Goal: Book appointment/travel/reservation

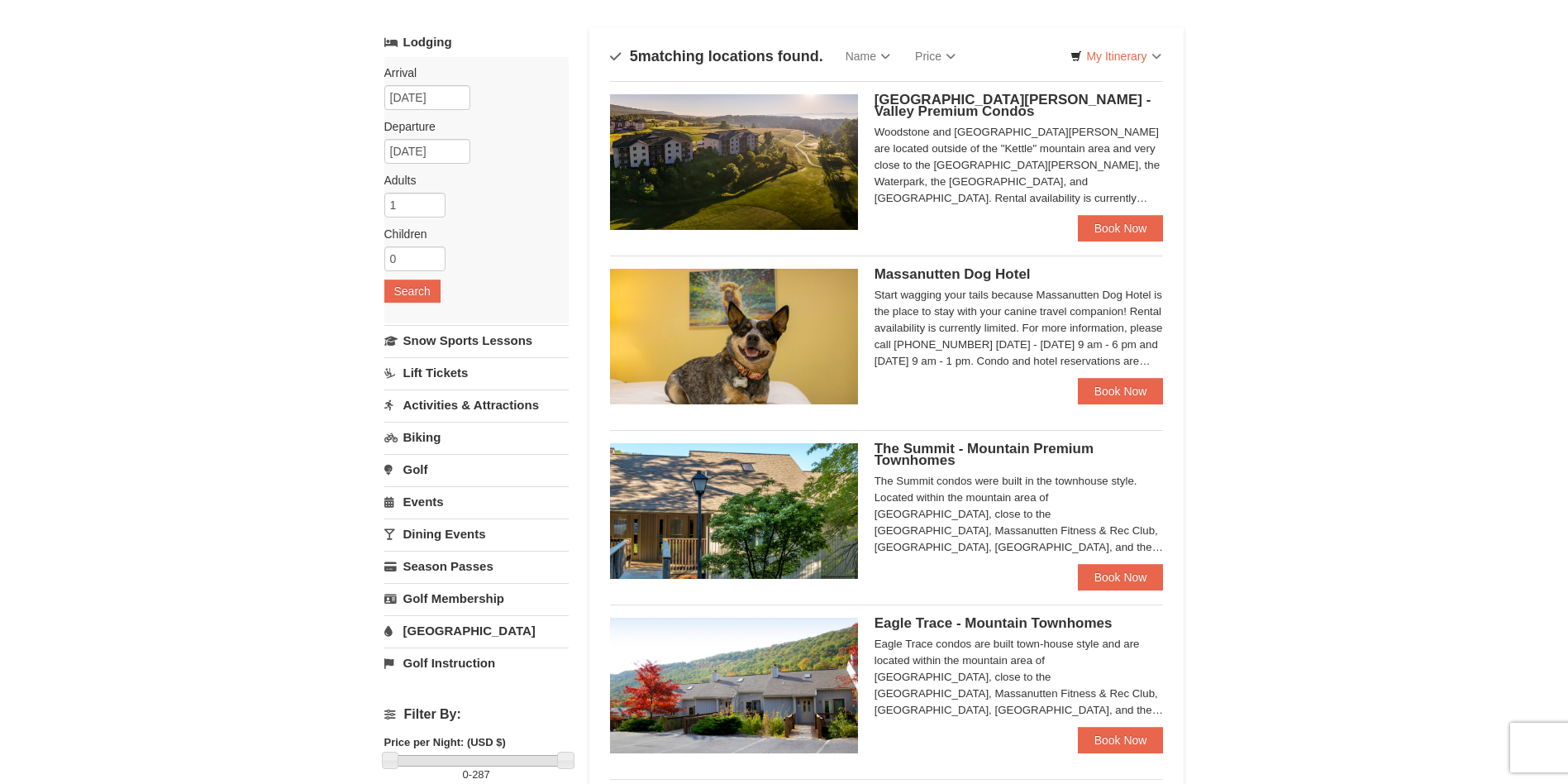
scroll to position [165, 0]
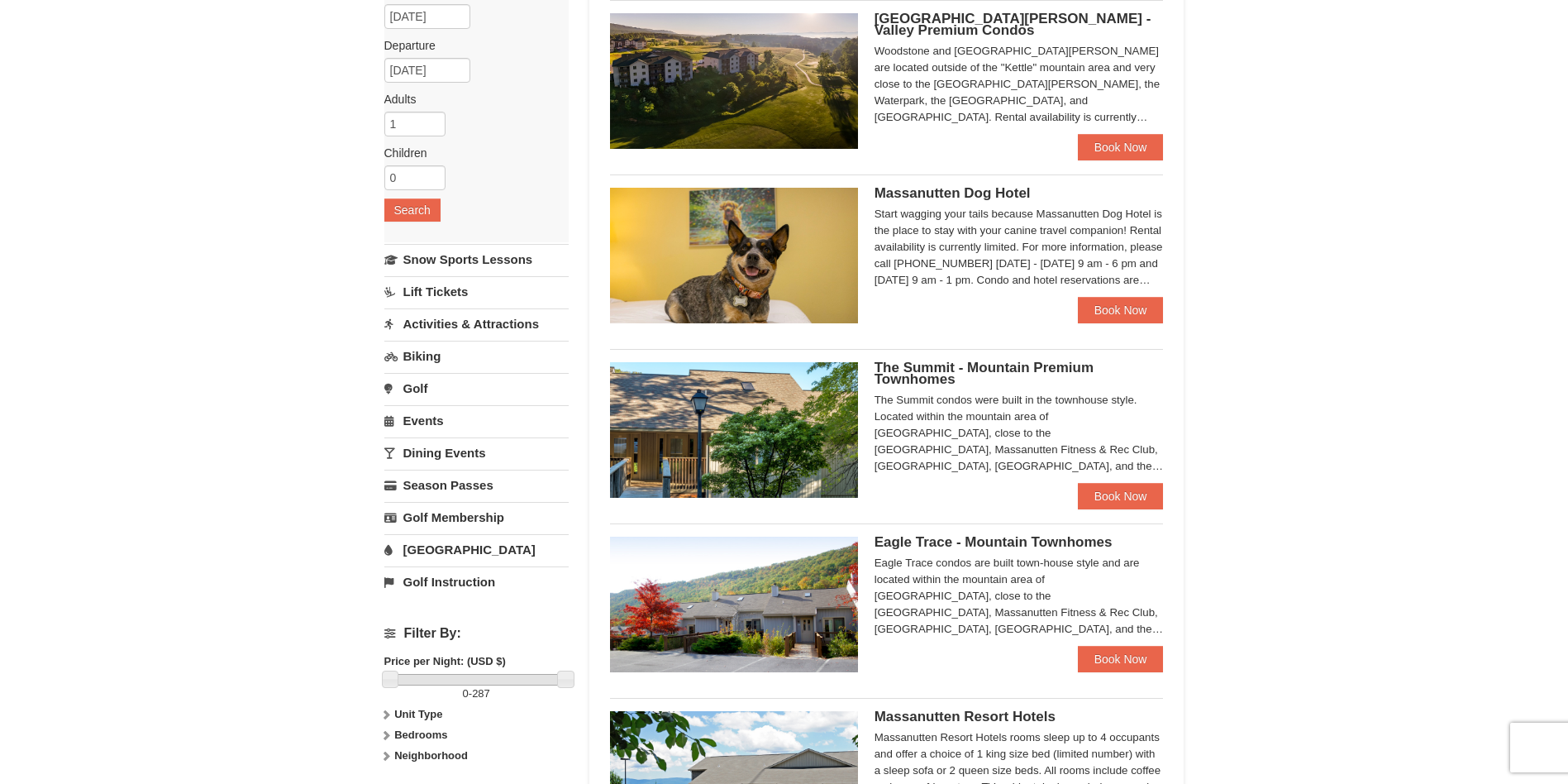
click at [434, 289] on link "Lift Tickets" at bounding box center [477, 291] width 184 height 30
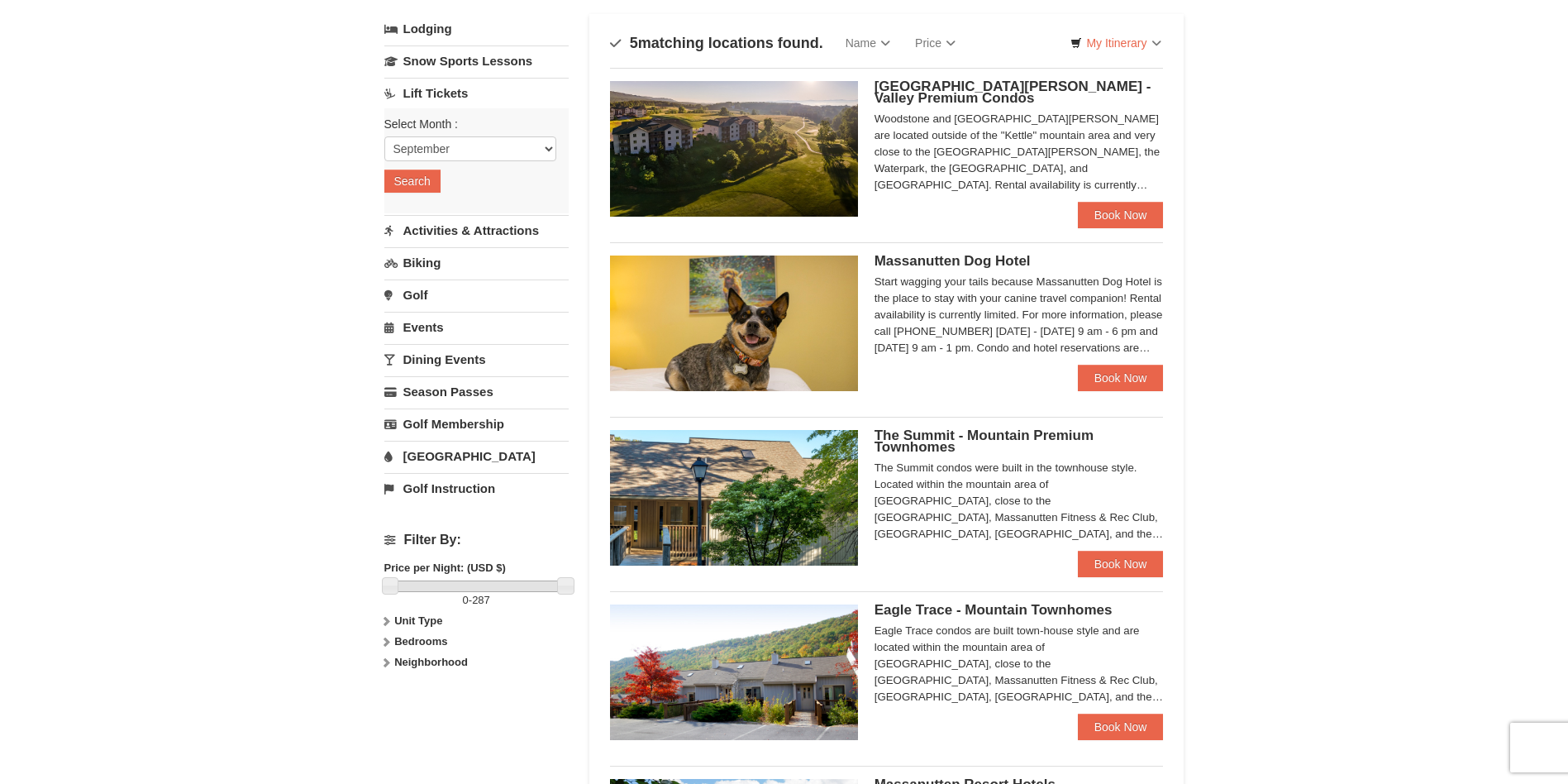
scroll to position [0, 0]
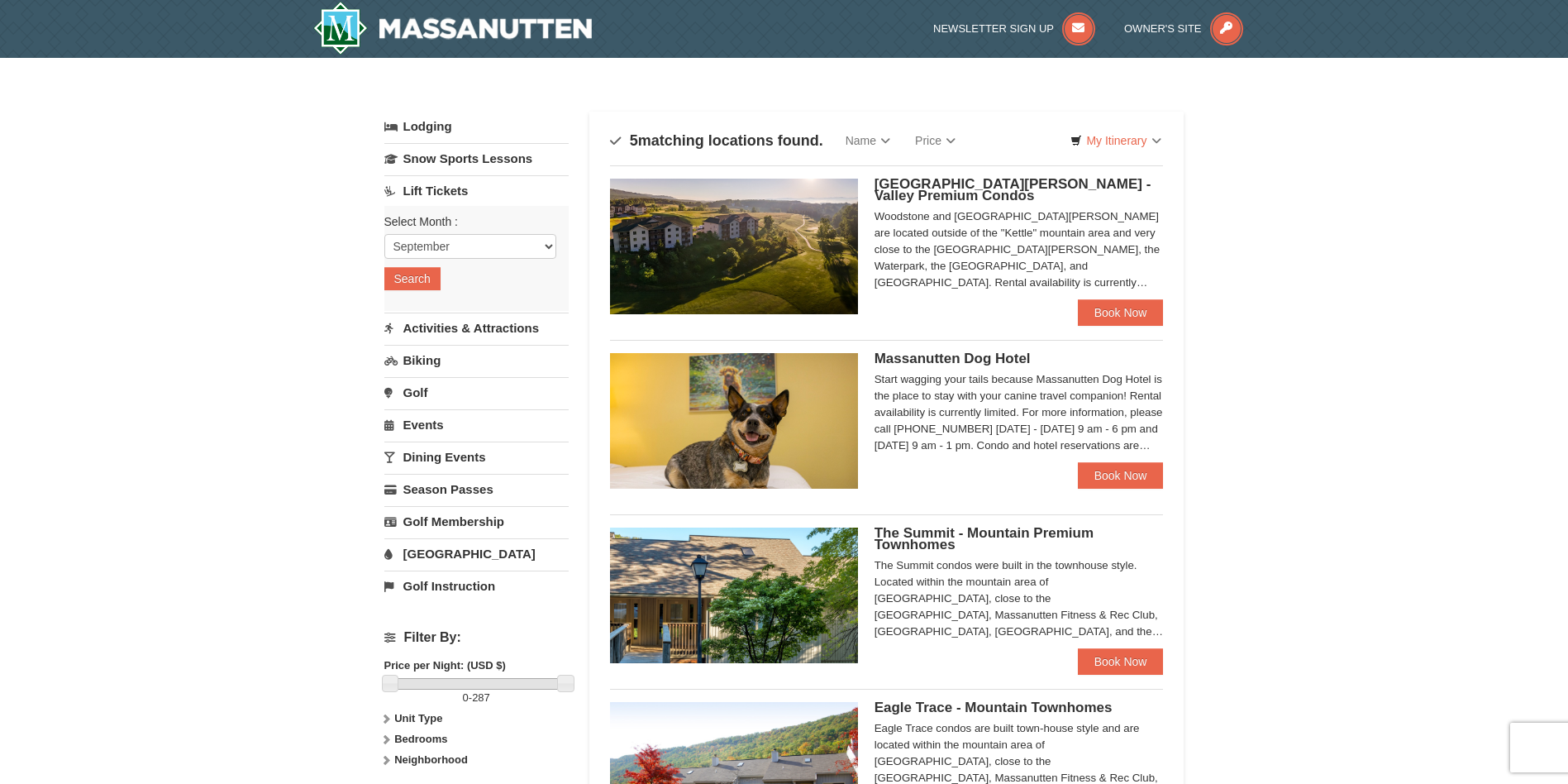
click at [425, 193] on link "Lift Tickets" at bounding box center [477, 190] width 184 height 30
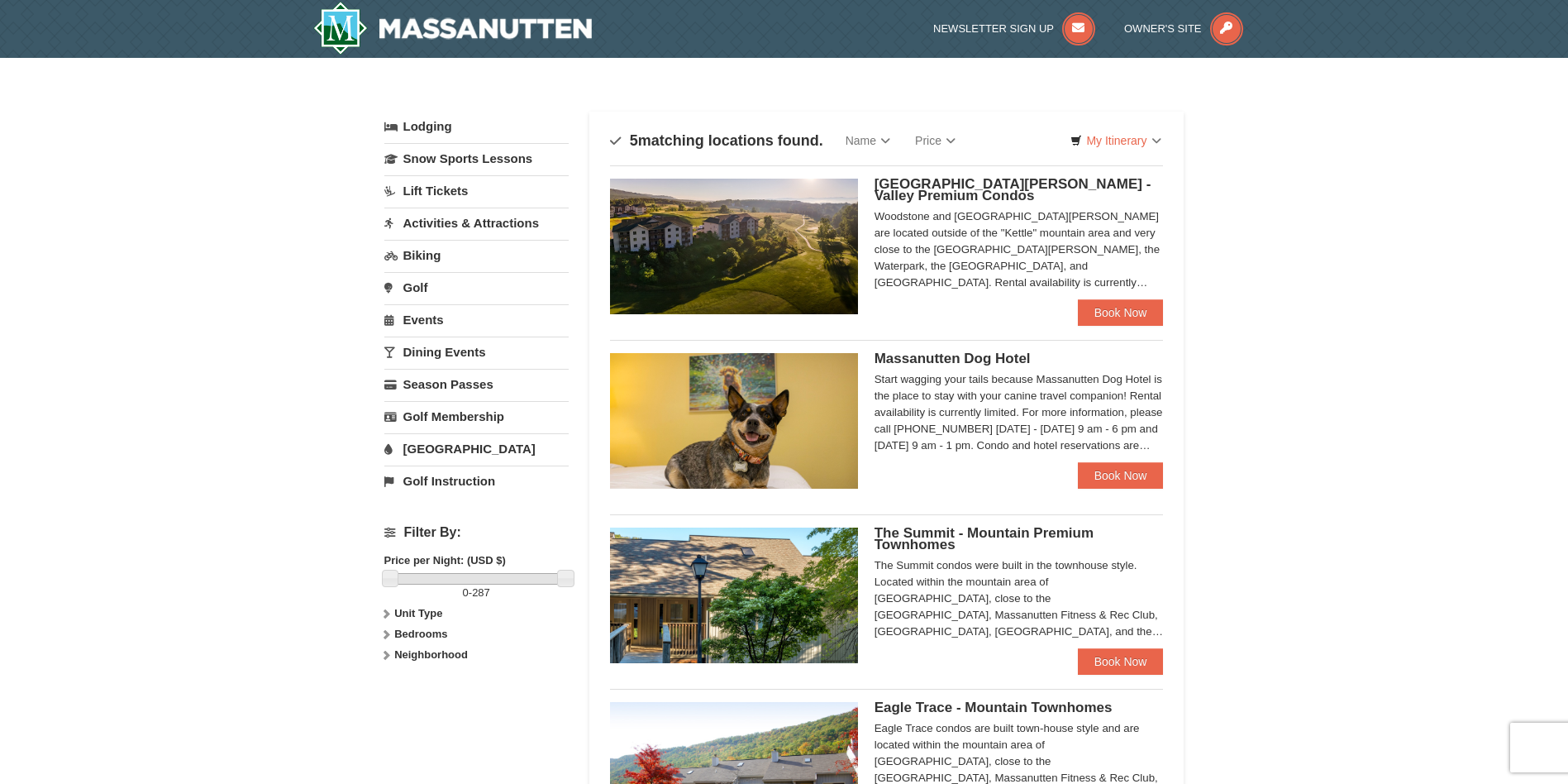
click at [436, 187] on link "Lift Tickets" at bounding box center [477, 190] width 184 height 30
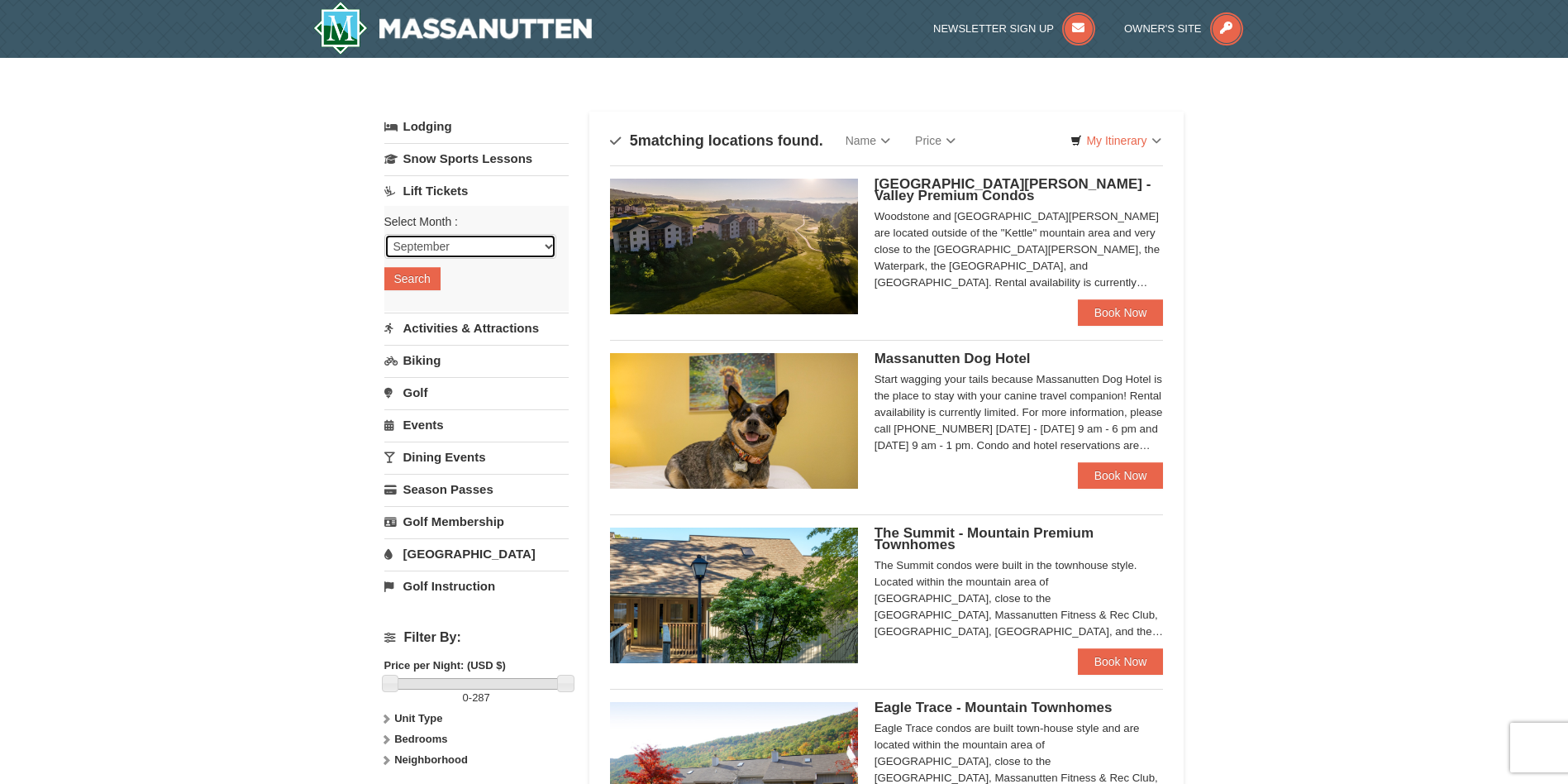
select select "12"
click at [421, 283] on button "Search" at bounding box center [412, 278] width 56 height 23
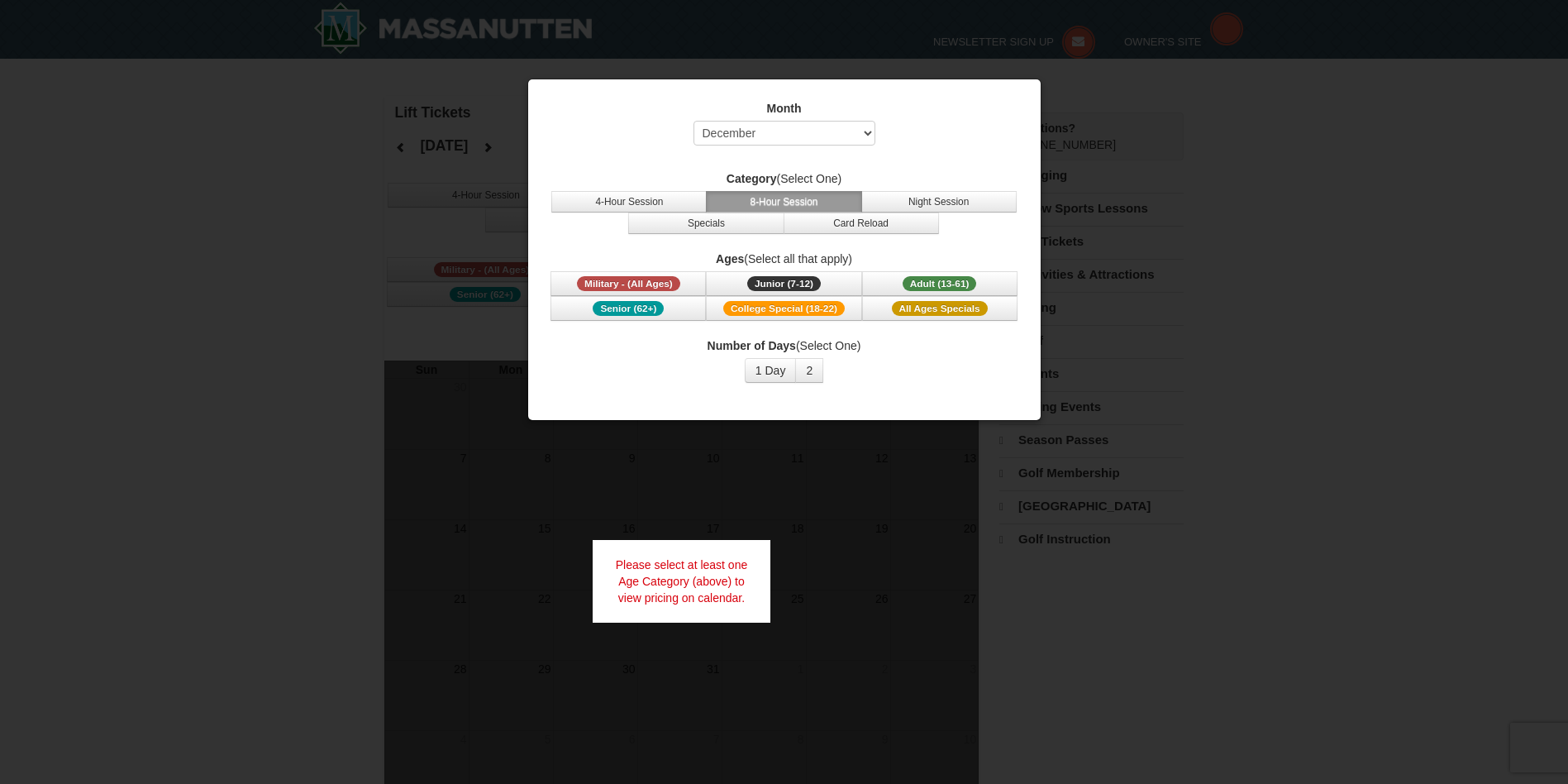
select select "12"
click at [913, 276] on span "Adult (13-61)" at bounding box center [940, 283] width 75 height 15
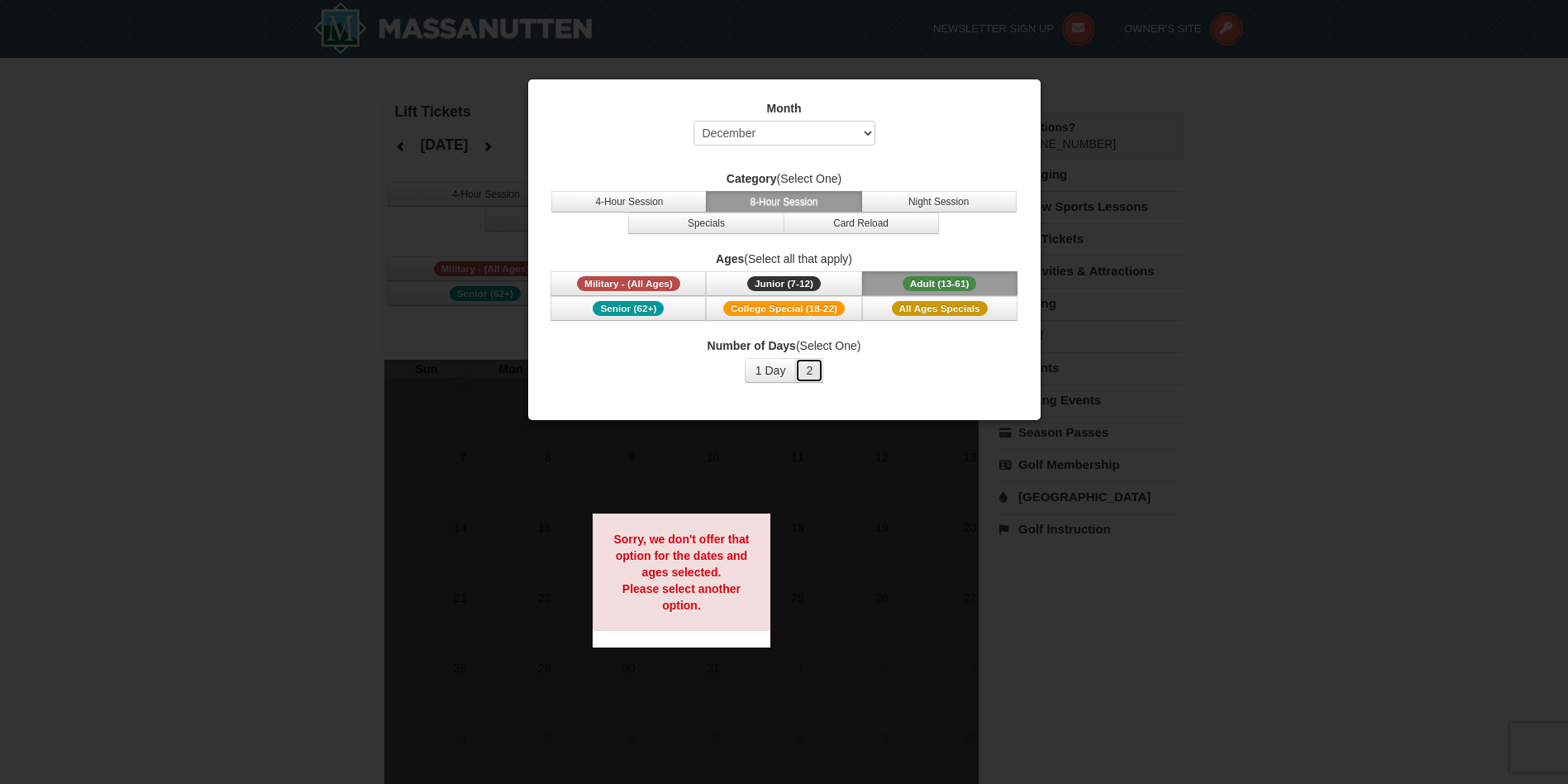
click at [802, 371] on button "2" at bounding box center [809, 370] width 28 height 25
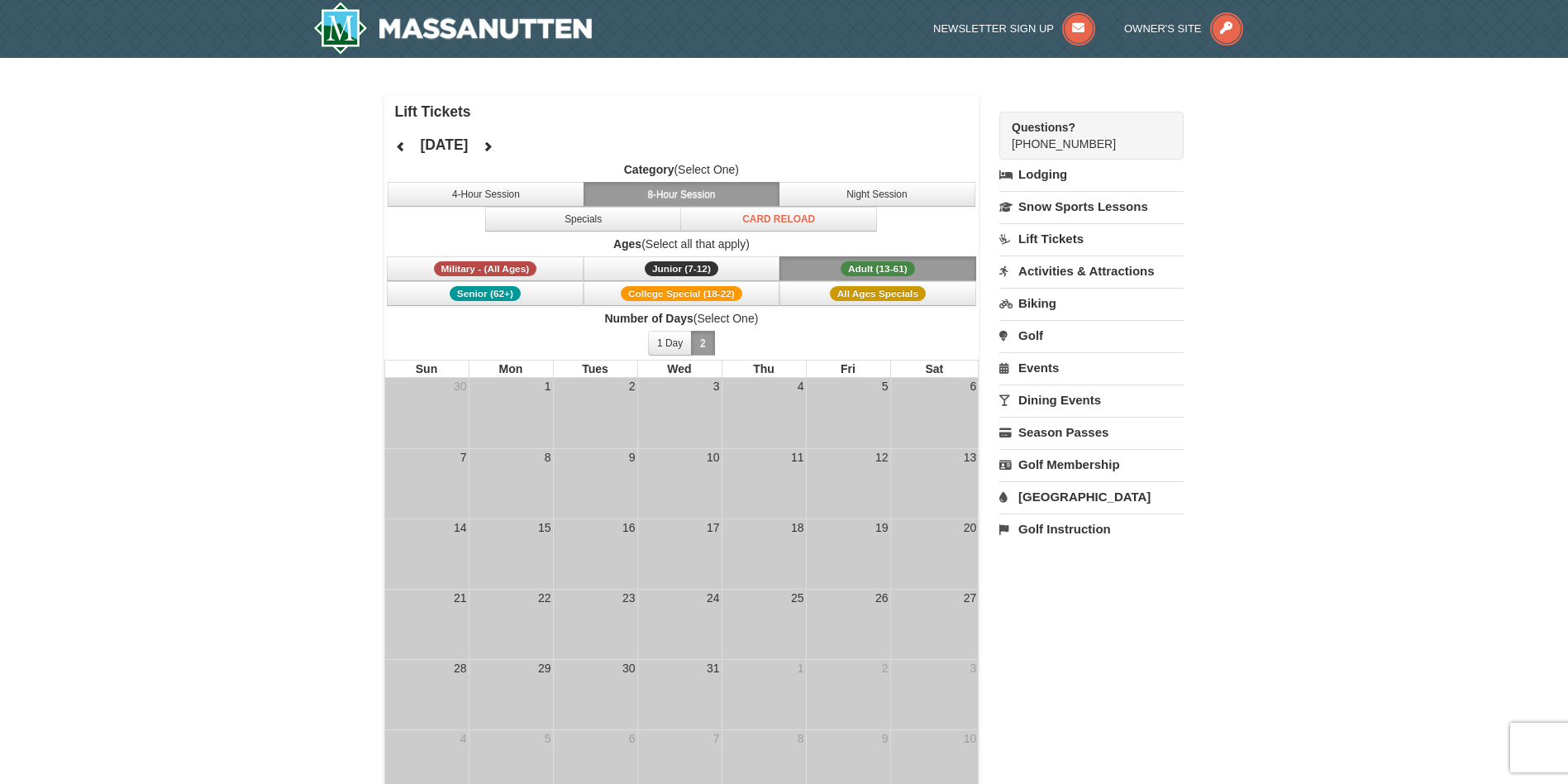
click at [933, 406] on td "6" at bounding box center [934, 413] width 89 height 70
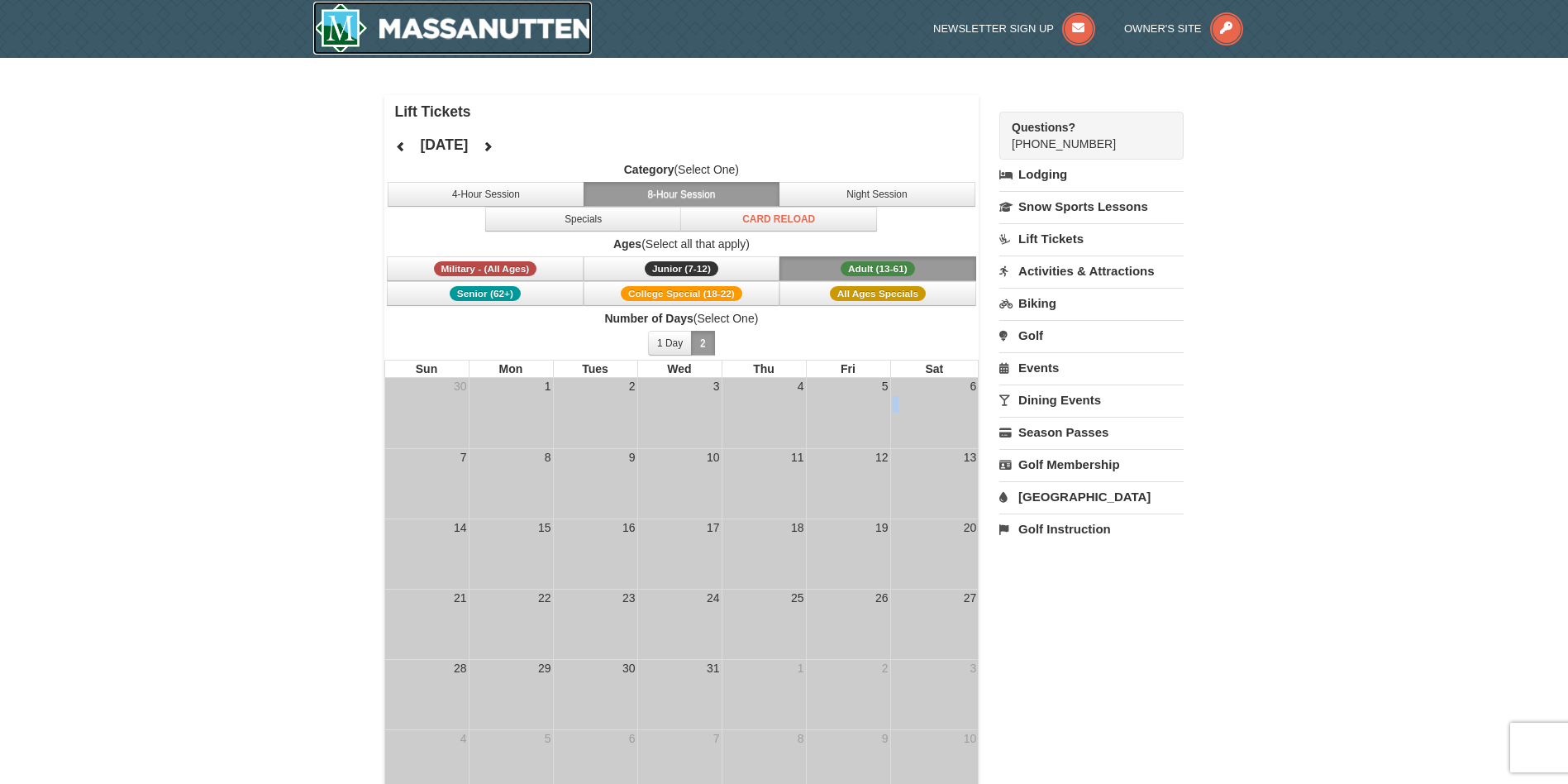
click at [347, 10] on img at bounding box center [453, 28] width 279 height 53
